Goal: Transaction & Acquisition: Purchase product/service

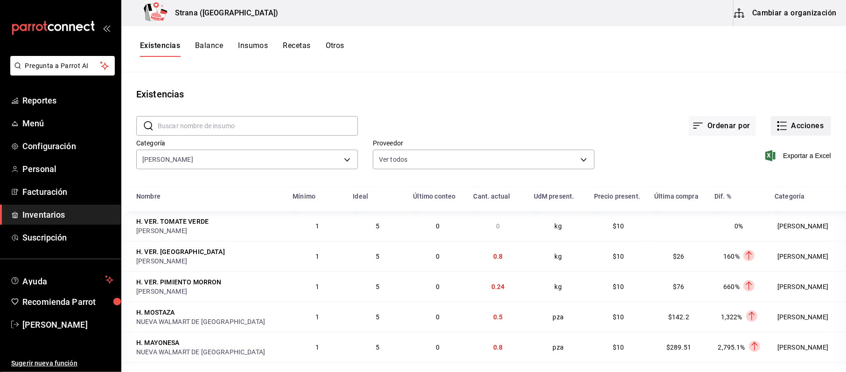
click at [813, 119] on button "Acciones" at bounding box center [801, 126] width 60 height 20
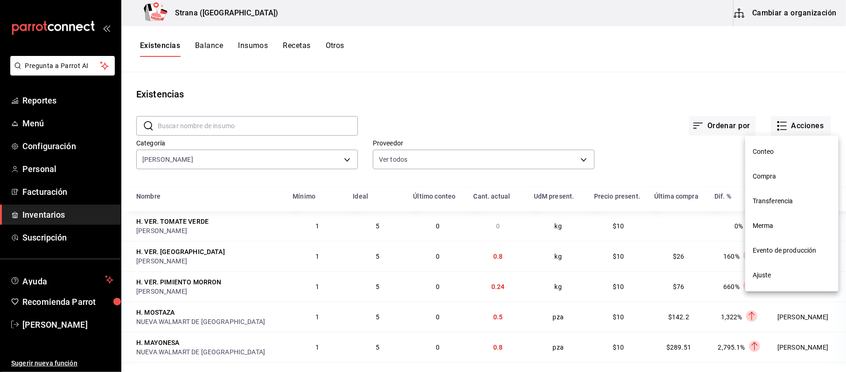
click at [782, 180] on span "Compra" at bounding box center [792, 177] width 78 height 10
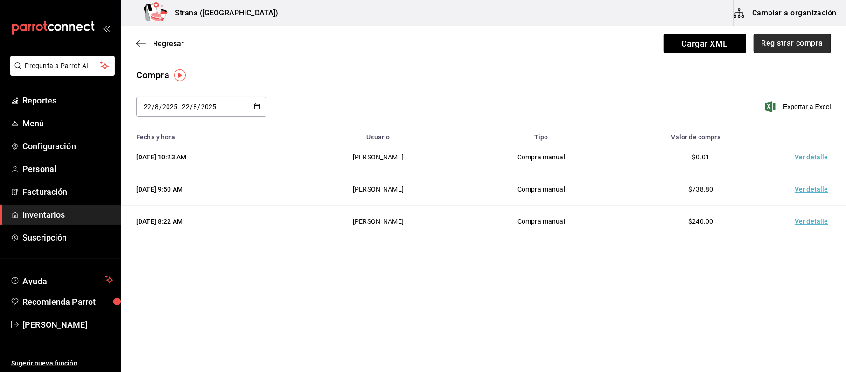
click at [812, 34] on button "Registrar compra" at bounding box center [792, 44] width 77 height 20
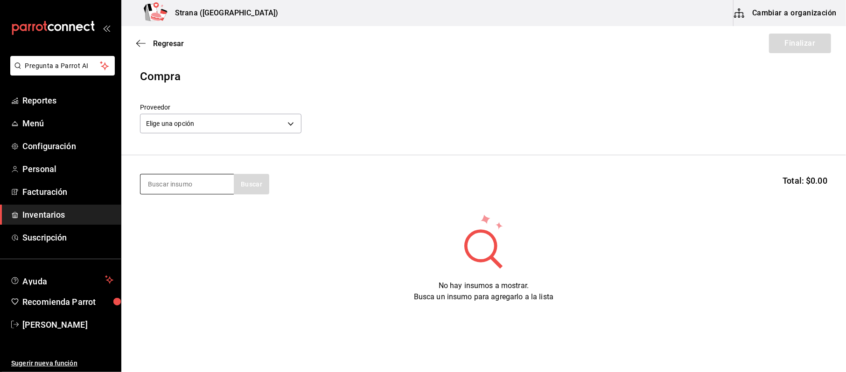
click at [206, 179] on input at bounding box center [186, 185] width 93 height 20
type input ","
type input "o"
type input "morron"
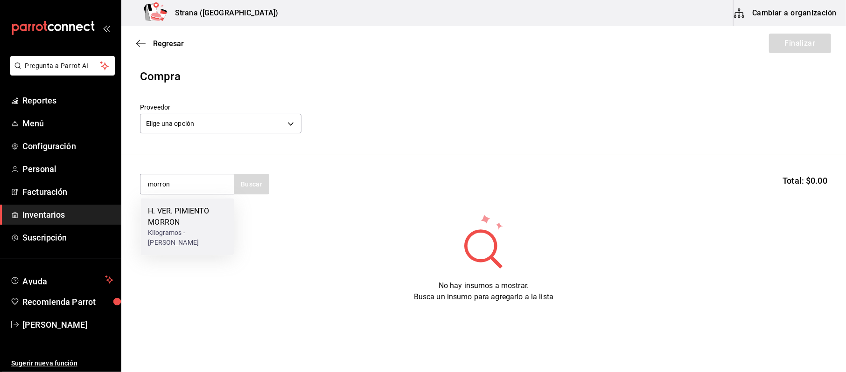
click at [217, 231] on div "Kilogramos - [PERSON_NAME]" at bounding box center [187, 238] width 78 height 20
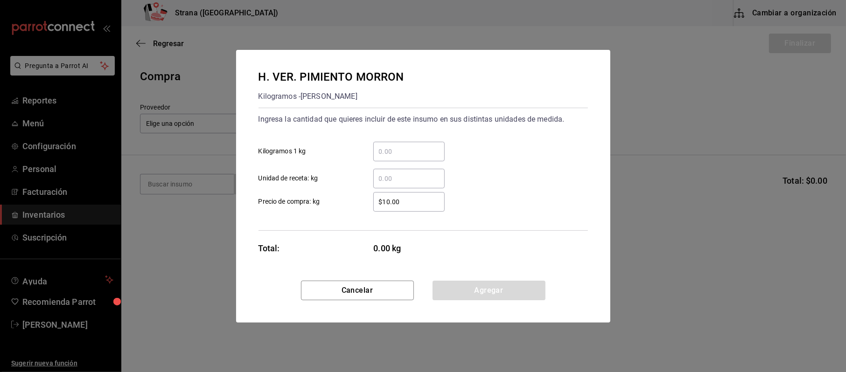
click at [394, 159] on div "​" at bounding box center [408, 152] width 71 height 20
click at [394, 157] on input "​ Kilogramos 1 kg" at bounding box center [408, 151] width 71 height 11
type input "4.30"
type input "$76"
drag, startPoint x: 526, startPoint y: 273, endPoint x: 523, endPoint y: 281, distance: 8.3
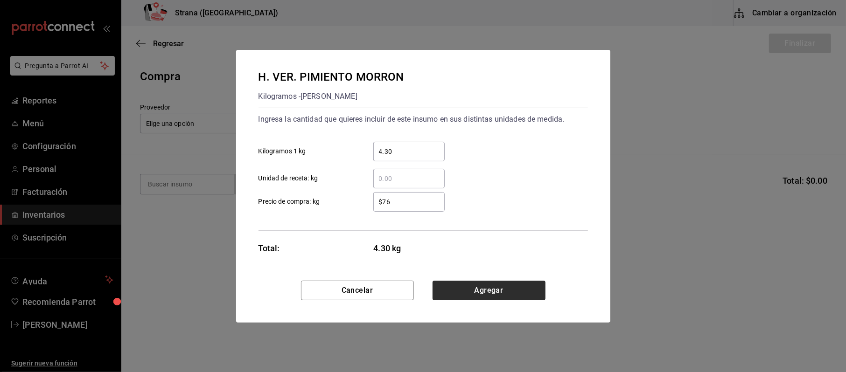
click at [525, 276] on div "H. VER. PIMIENTO MORRON Kilogramos - [PERSON_NAME] Ingresa la cantidad que quie…" at bounding box center [423, 165] width 374 height 231
click at [523, 281] on button "Agregar" at bounding box center [489, 291] width 113 height 20
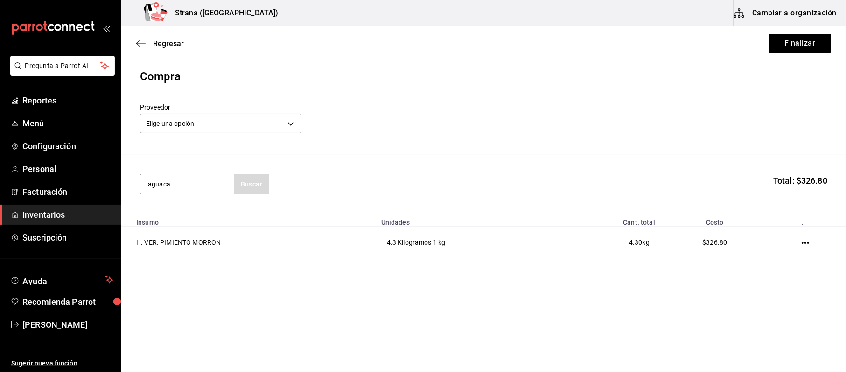
type input "aguaca"
click at [147, 223] on div "H. VER. AGUACATE Kilogramos - [PERSON_NAME]" at bounding box center [186, 221] width 93 height 46
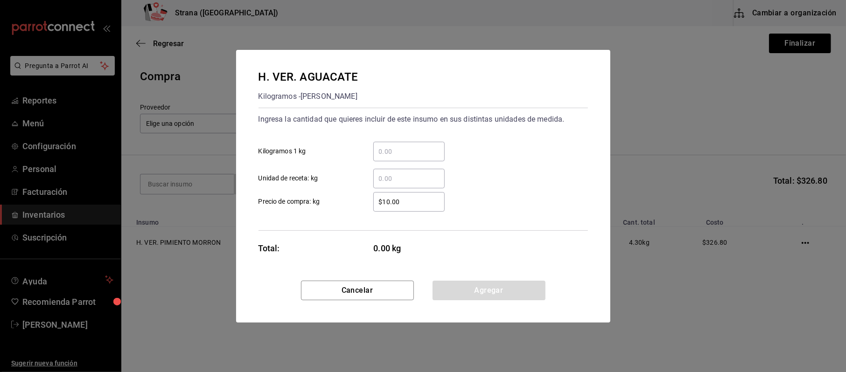
click at [377, 150] on input "​ Kilogramos 1 kg" at bounding box center [408, 151] width 71 height 11
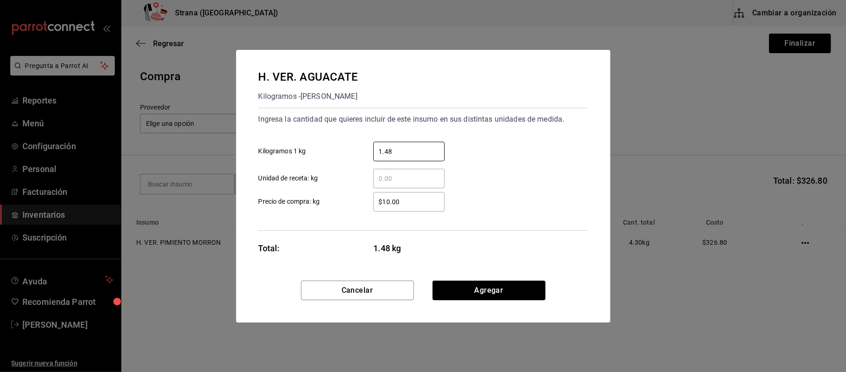
type input "1.48"
type input "$76"
click button "Agregar" at bounding box center [489, 291] width 113 height 20
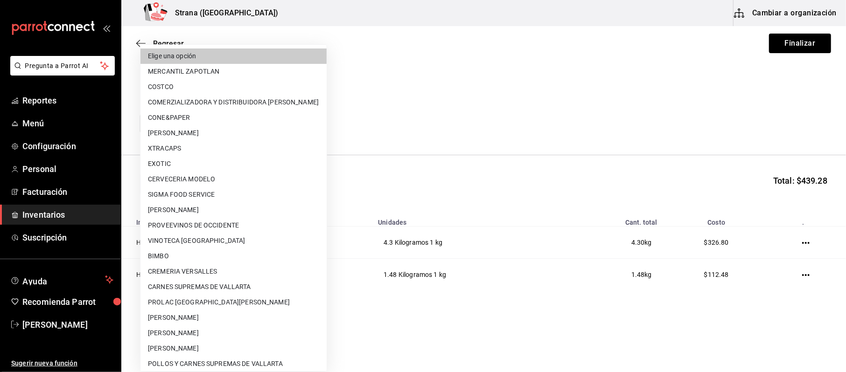
click at [184, 126] on body "Pregunta a Parrot AI Reportes Menú Configuración Personal Facturación Inventari…" at bounding box center [423, 160] width 846 height 320
drag, startPoint x: 195, startPoint y: 329, endPoint x: 498, endPoint y: 221, distance: 322.7
click at [195, 330] on li "[PERSON_NAME]" at bounding box center [233, 333] width 186 height 15
type input "74b806cb-be94-4170-bb10-e4df0f3a53eb"
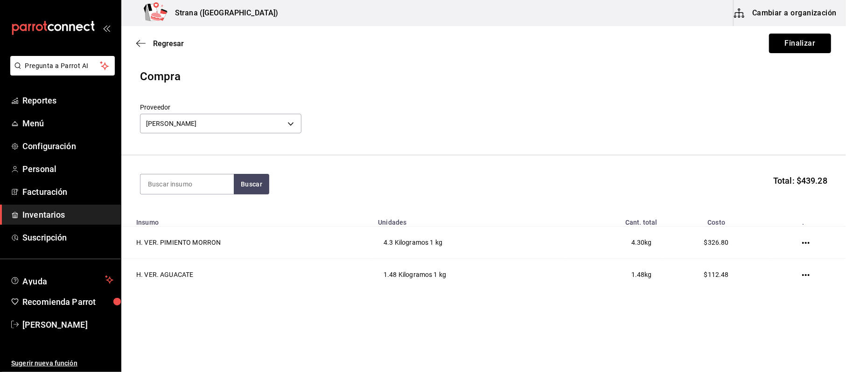
click at [773, 45] on button "Finalizar" at bounding box center [800, 44] width 62 height 20
